Goal: Obtain resource: Download file/media

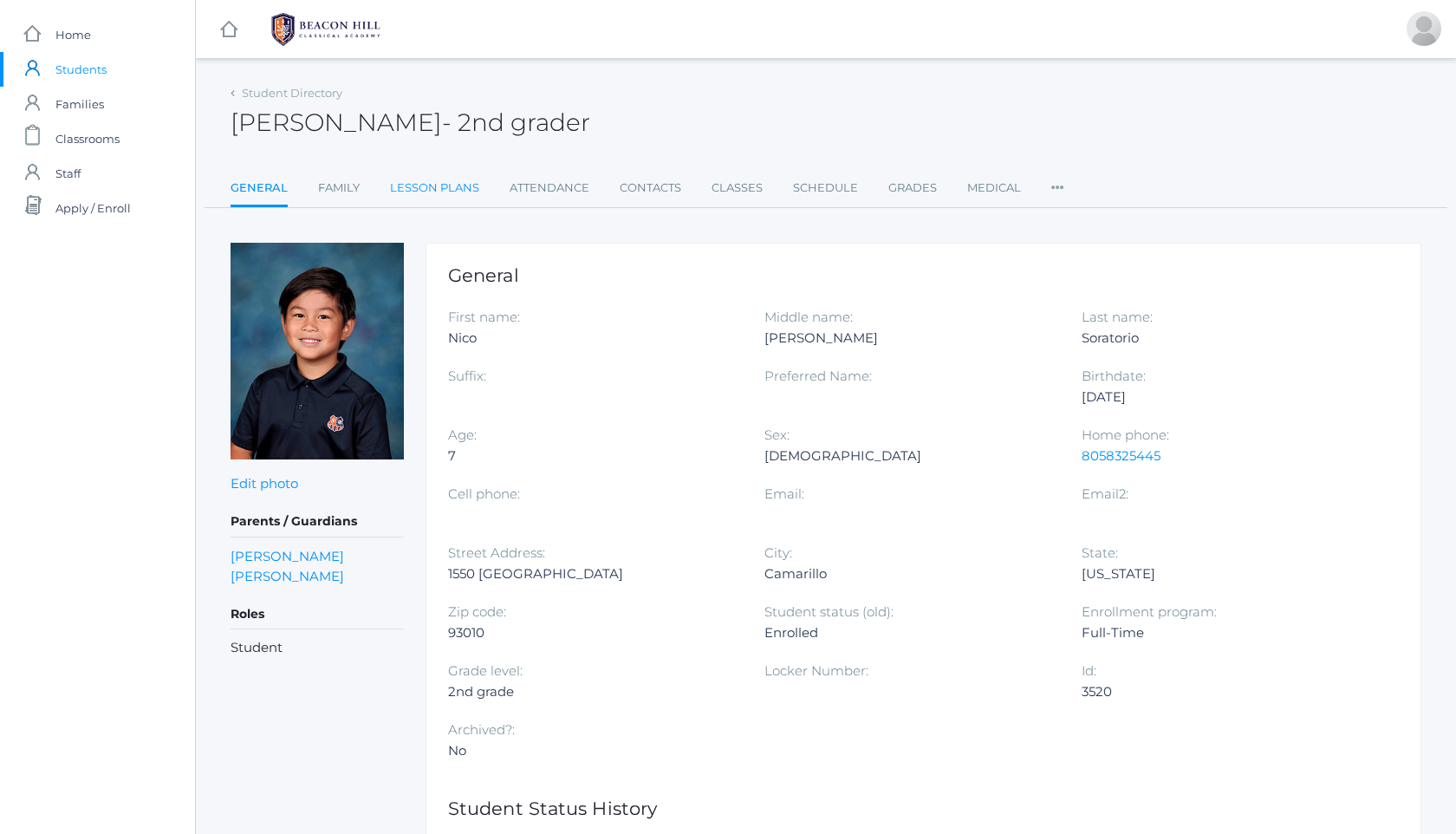
click at [456, 189] on link "Lesson Plans" at bounding box center [435, 188] width 90 height 35
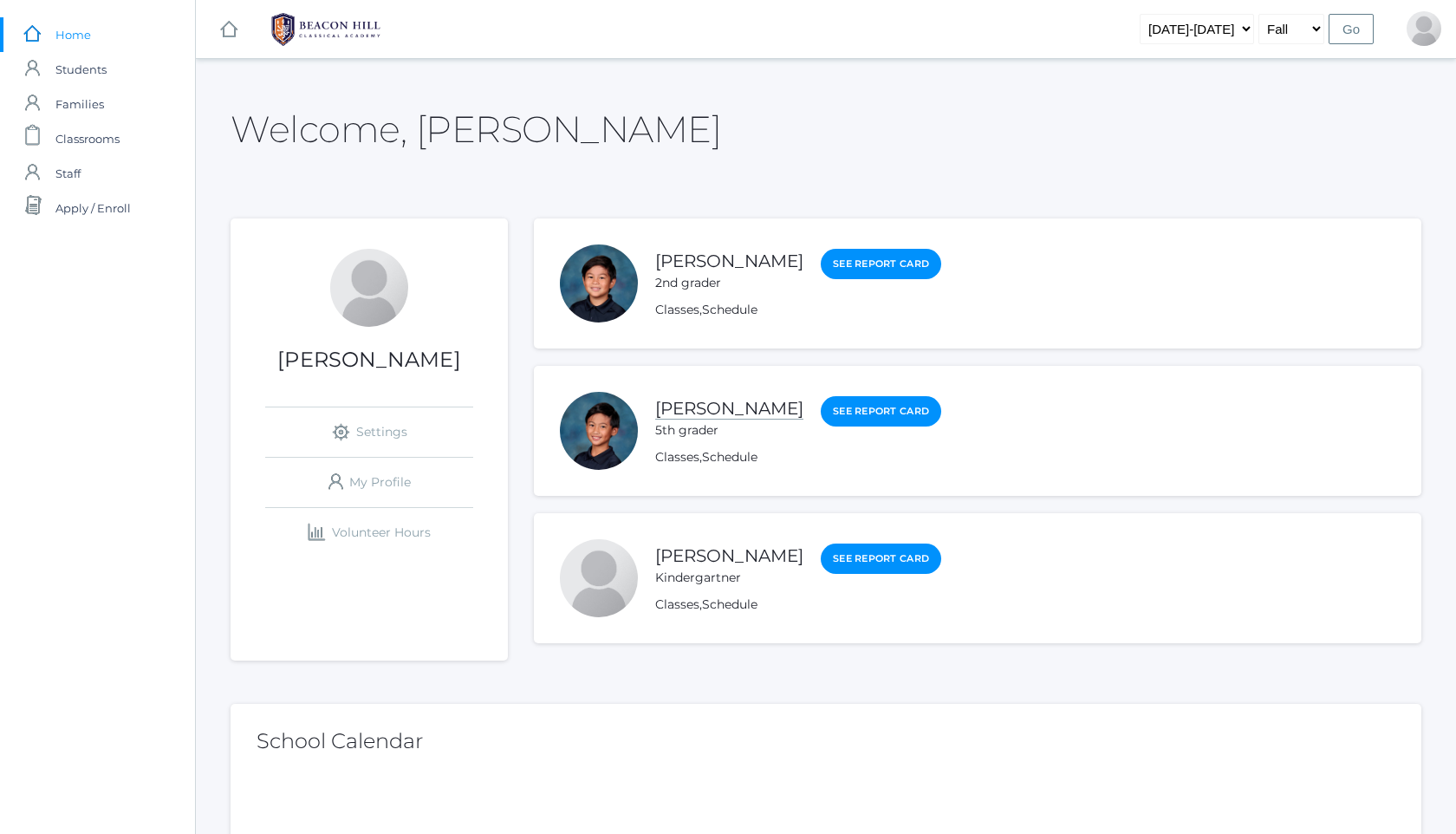
click at [705, 406] on link "[PERSON_NAME]" at bounding box center [729, 408] width 149 height 21
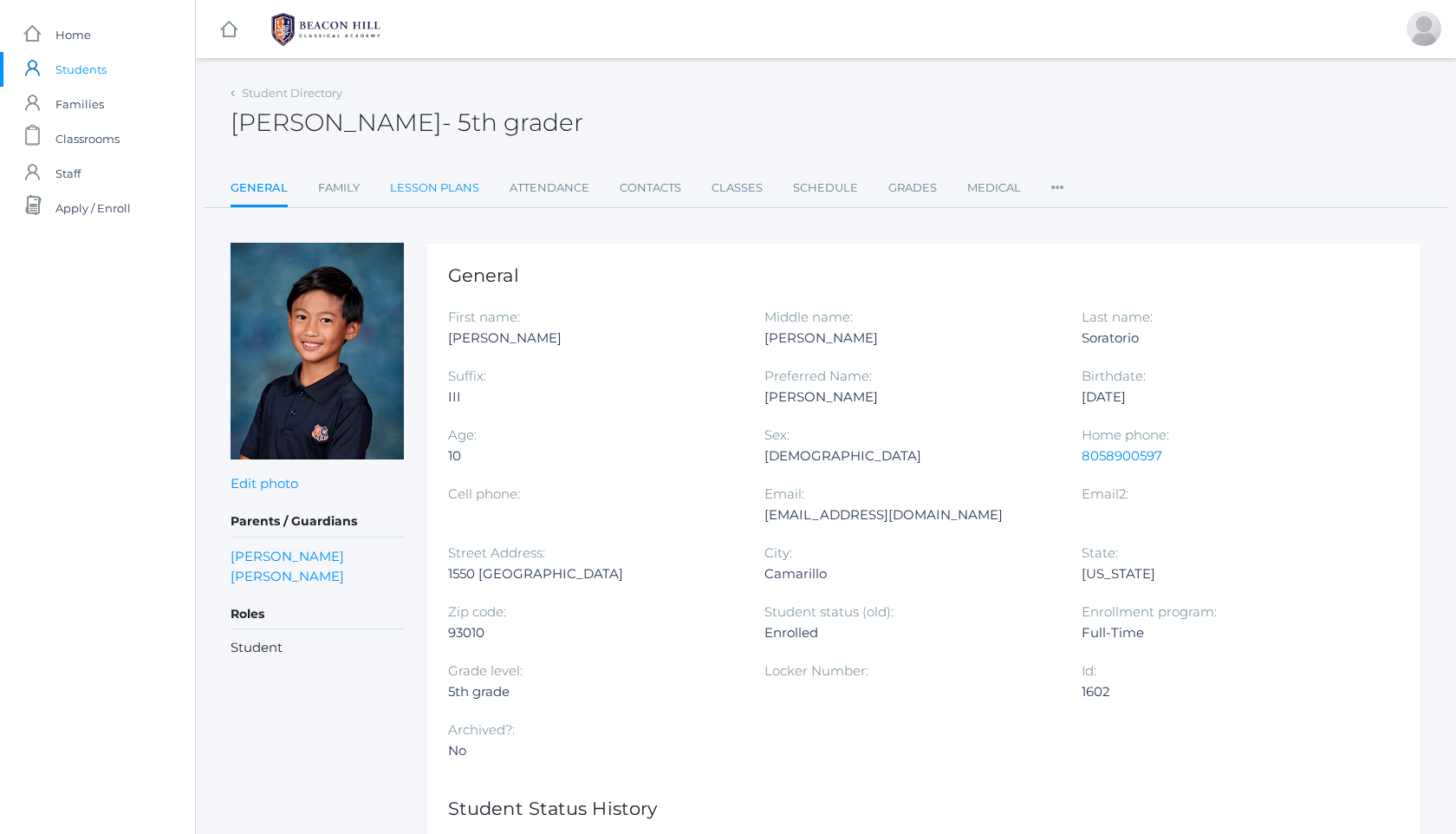
click at [453, 185] on link "Lesson Plans" at bounding box center [435, 188] width 90 height 35
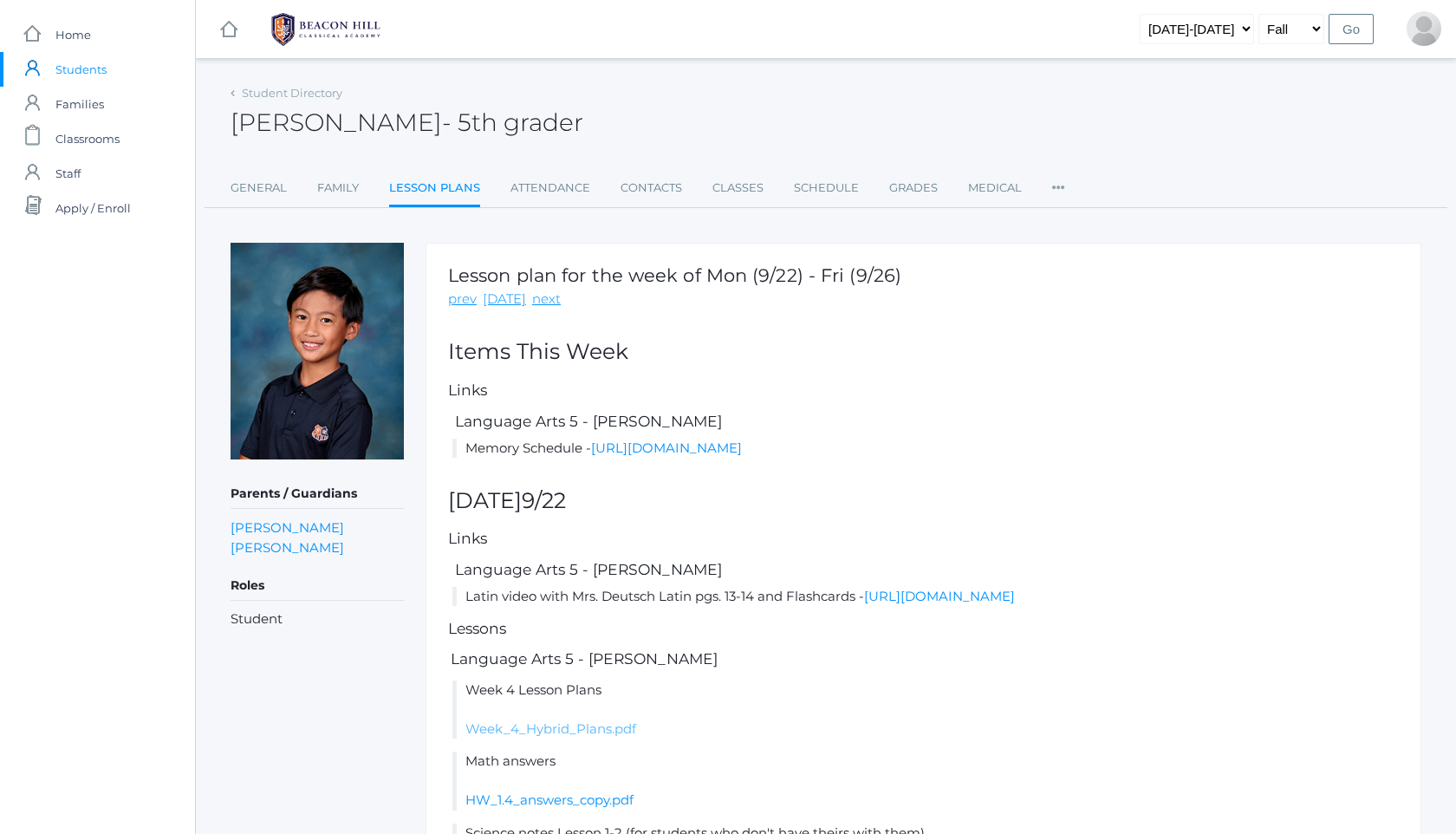
click at [597, 737] on link "Week_4_Hybrid_Plans.pdf" at bounding box center [550, 729] width 171 height 17
